Goal: Find specific page/section: Find specific page/section

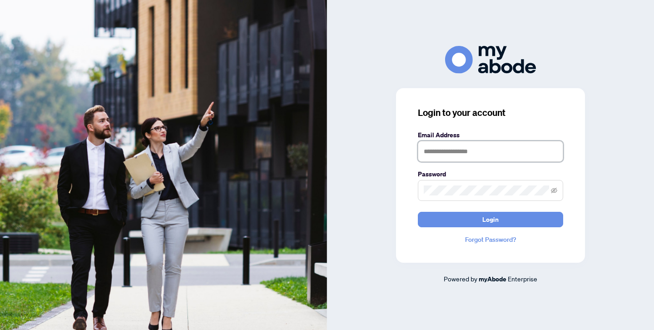
type input "**********"
click at [490, 219] on button "Login" at bounding box center [490, 219] width 145 height 15
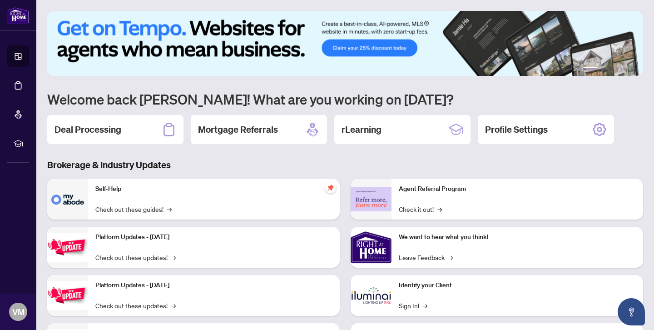
click at [370, 247] on img at bounding box center [371, 247] width 41 height 41
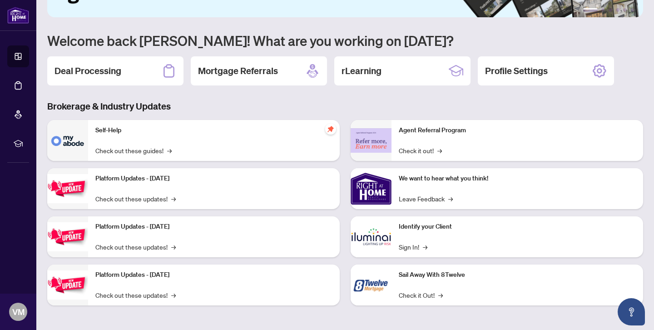
scroll to position [59, 0]
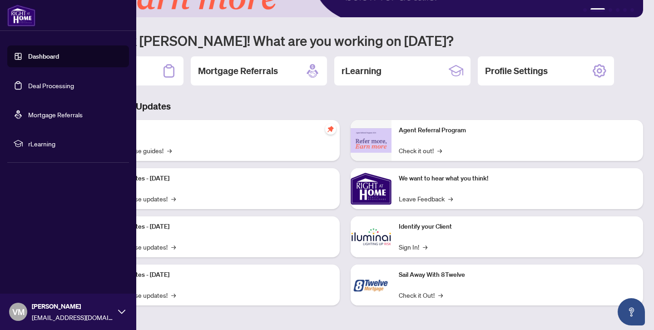
click at [36, 84] on link "Deal Processing" at bounding box center [51, 85] width 46 height 8
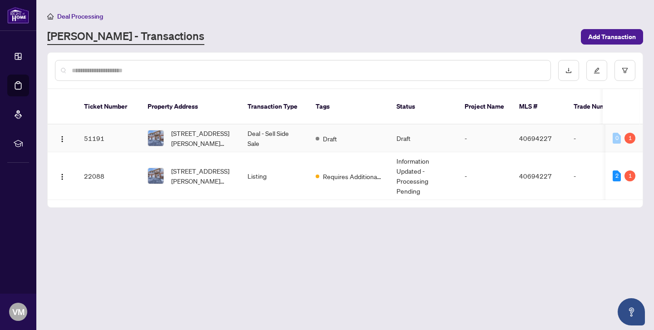
click at [92, 129] on td "51191" at bounding box center [109, 138] width 64 height 28
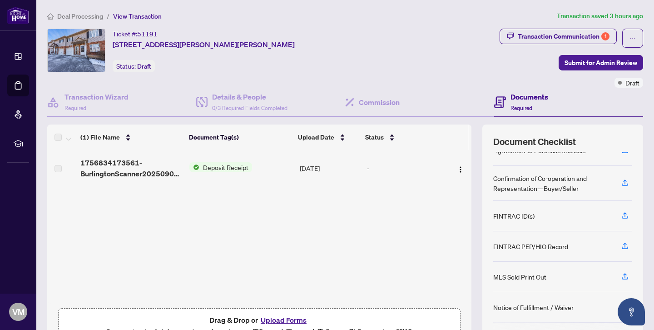
scroll to position [25, 0]
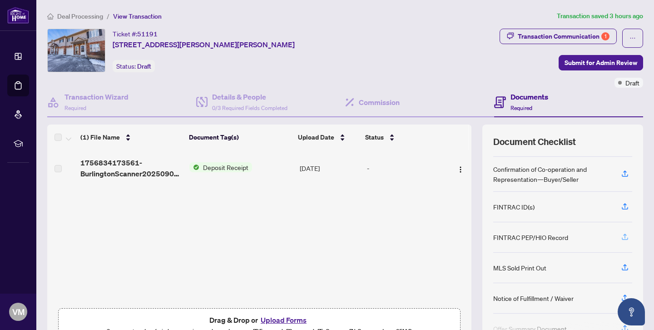
click at [621, 237] on icon "button" at bounding box center [625, 237] width 8 height 8
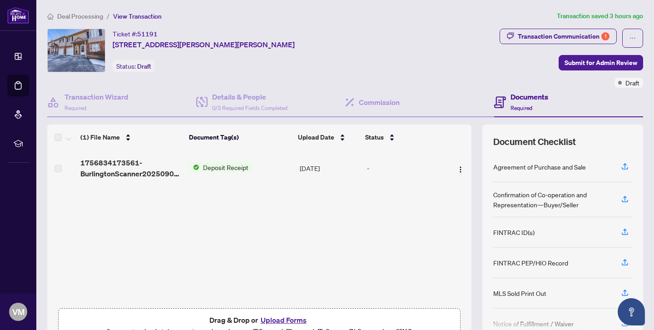
scroll to position [0, 0]
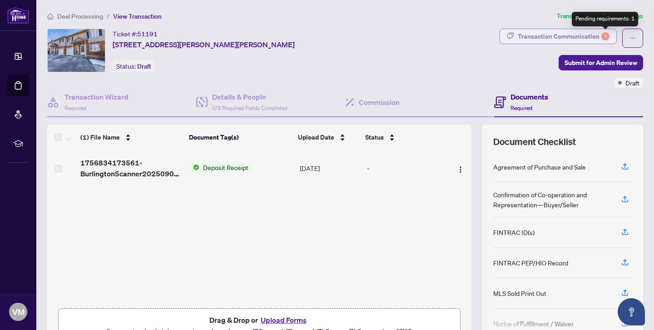
click at [605, 35] on div "1" at bounding box center [605, 36] width 8 height 8
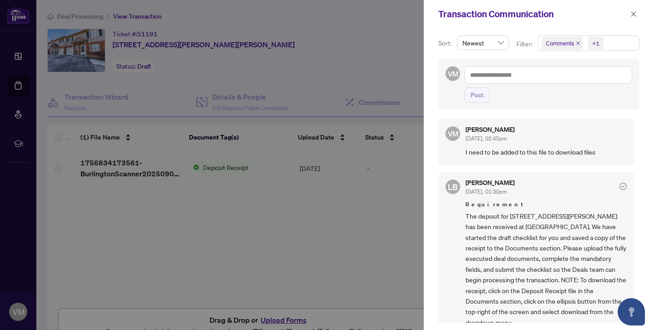
scroll to position [2, 0]
click at [341, 75] on div at bounding box center [327, 165] width 654 height 330
click at [216, 168] on div at bounding box center [327, 165] width 654 height 330
click at [632, 15] on icon "close" at bounding box center [633, 14] width 6 height 6
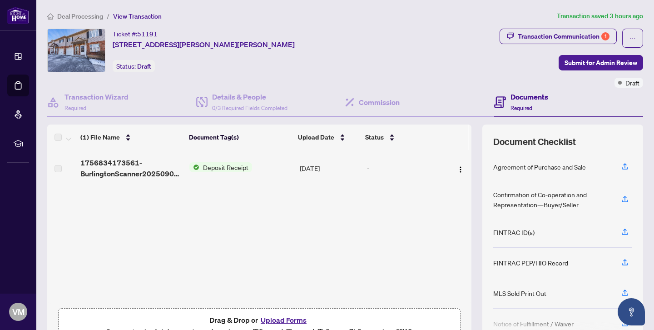
click at [222, 165] on span "Deposit Receipt" at bounding box center [225, 167] width 53 height 10
click at [460, 171] on img "button" at bounding box center [460, 169] width 7 height 7
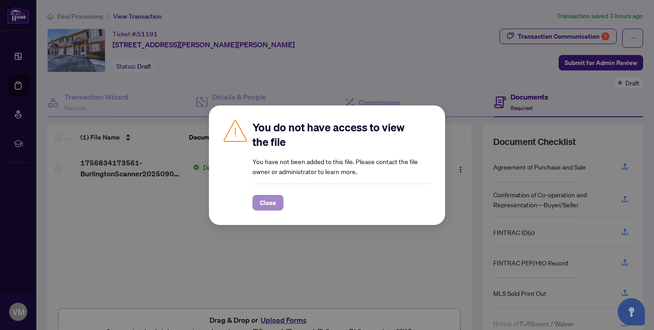
click at [265, 206] on span "Close" at bounding box center [268, 202] width 16 height 15
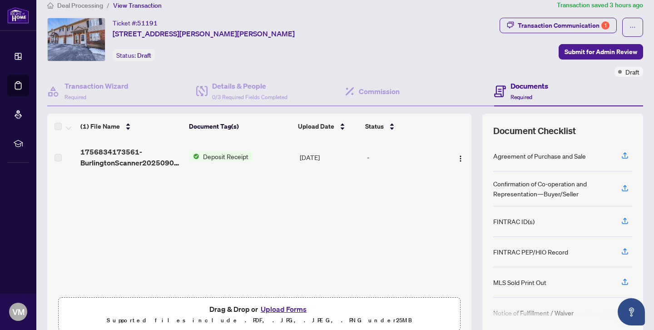
scroll to position [7, 0]
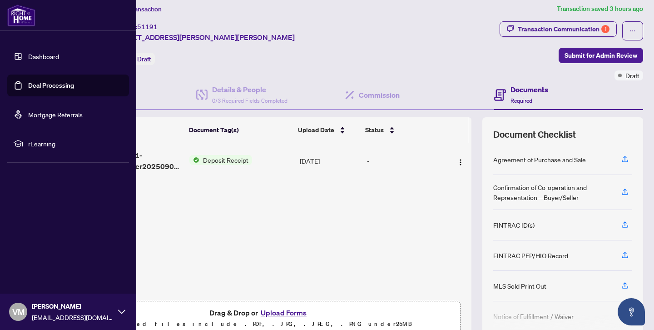
click at [34, 88] on link "Deal Processing" at bounding box center [51, 85] width 46 height 8
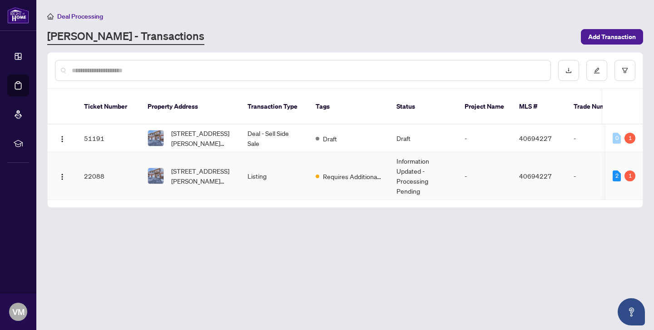
click at [100, 168] on td "22088" at bounding box center [109, 176] width 64 height 48
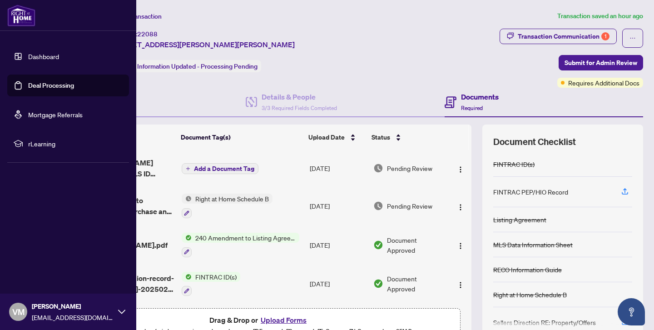
click at [42, 89] on link "Deal Processing" at bounding box center [51, 85] width 46 height 8
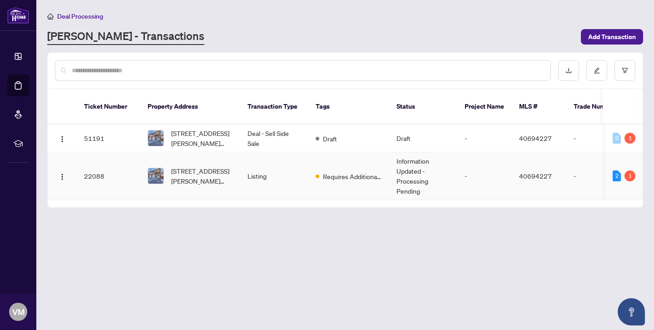
click at [89, 162] on td "22088" at bounding box center [109, 176] width 64 height 48
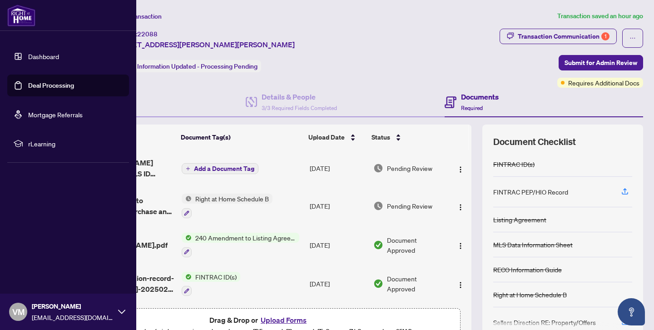
click at [30, 85] on link "Deal Processing" at bounding box center [51, 85] width 46 height 8
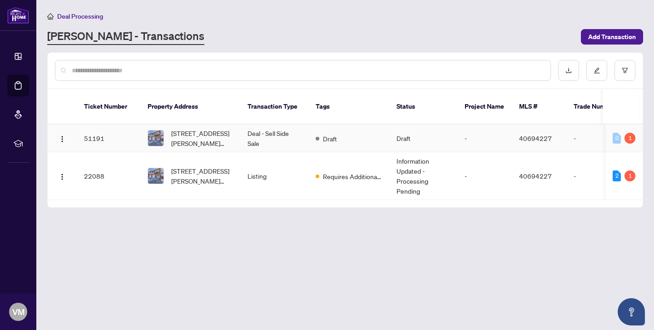
click at [95, 126] on td "51191" at bounding box center [109, 138] width 64 height 28
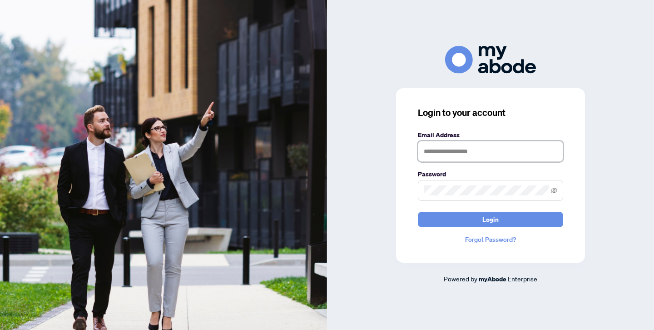
type input "**********"
click at [490, 219] on button "Login" at bounding box center [490, 219] width 145 height 15
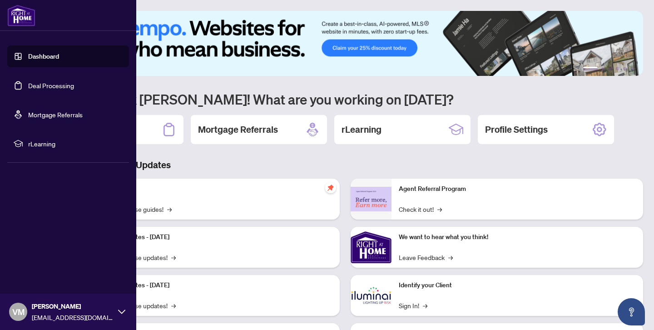
click at [48, 85] on link "Deal Processing" at bounding box center [51, 85] width 46 height 8
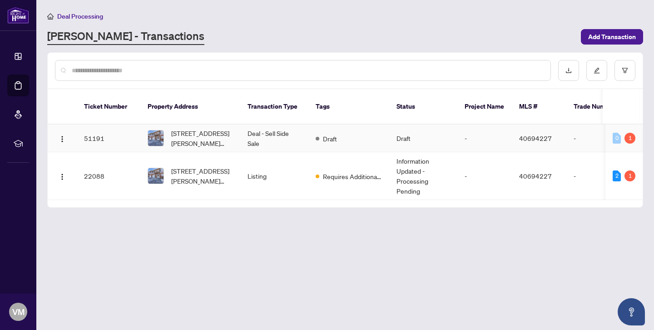
click at [96, 130] on td "51191" at bounding box center [109, 138] width 64 height 28
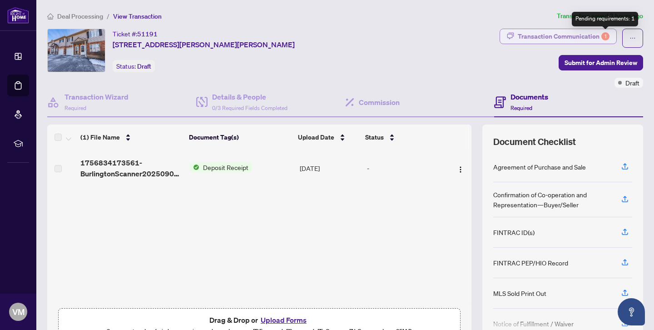
click at [604, 35] on div "1" at bounding box center [605, 36] width 8 height 8
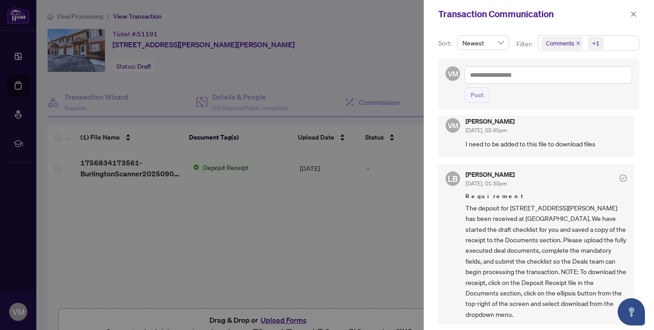
click at [383, 231] on div at bounding box center [327, 165] width 654 height 330
click at [635, 14] on icon "close" at bounding box center [633, 14] width 6 height 6
